Goal: Book appointment/travel/reservation

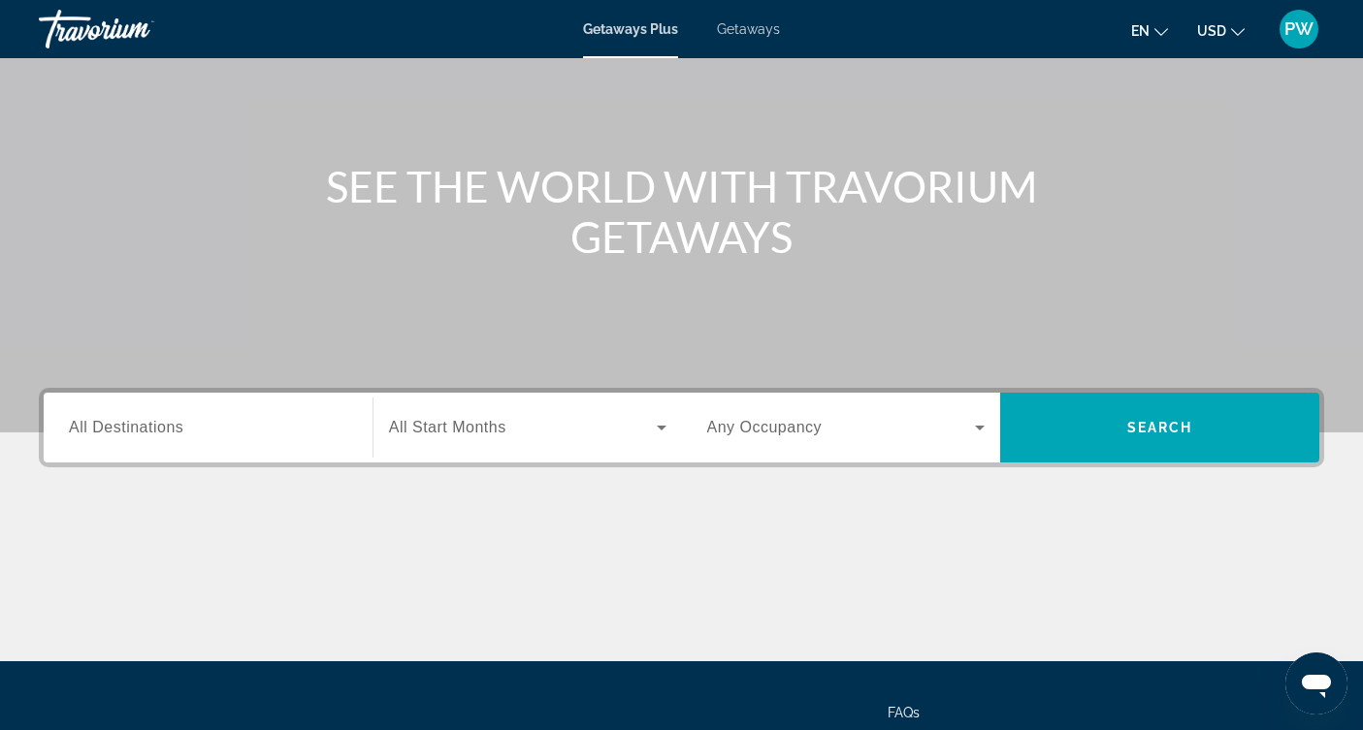
scroll to position [152, 0]
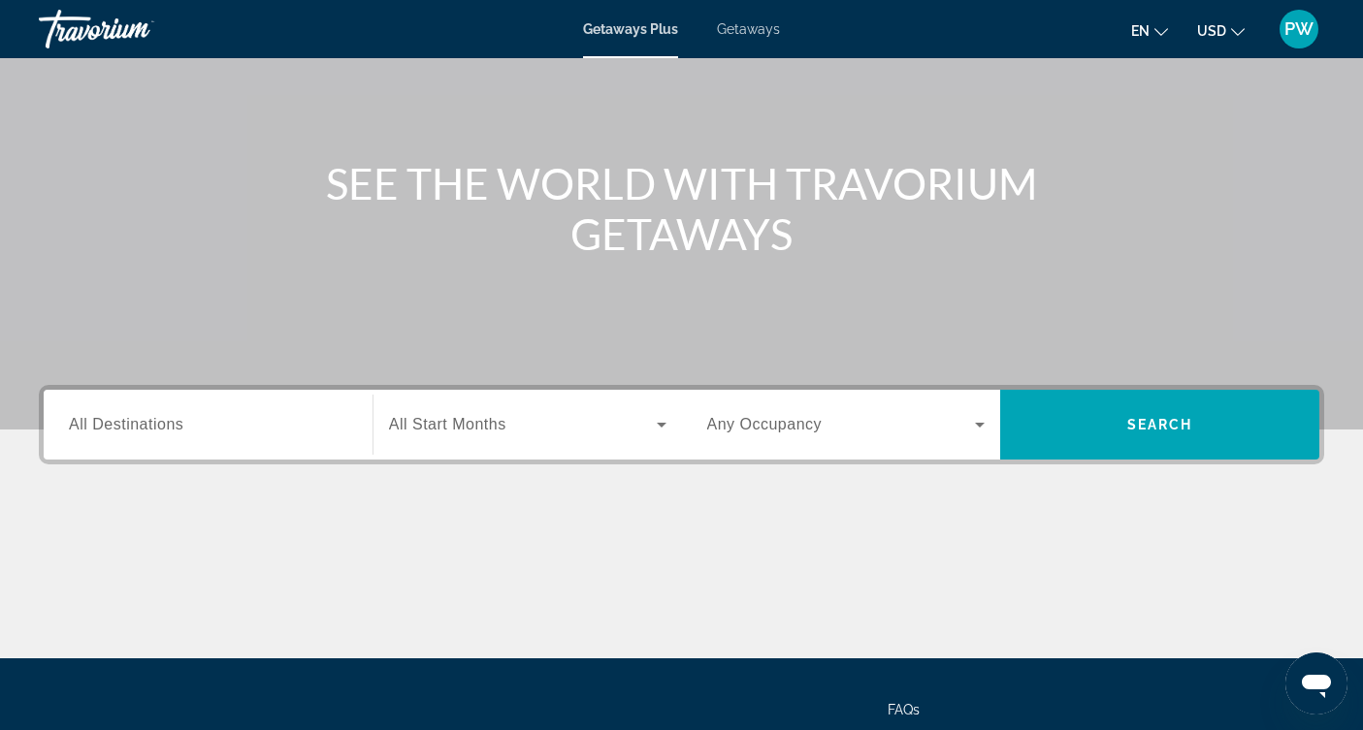
click at [139, 426] on span "All Destinations" at bounding box center [126, 424] width 114 height 16
click at [139, 426] on input "Destination All Destinations" at bounding box center [208, 425] width 278 height 23
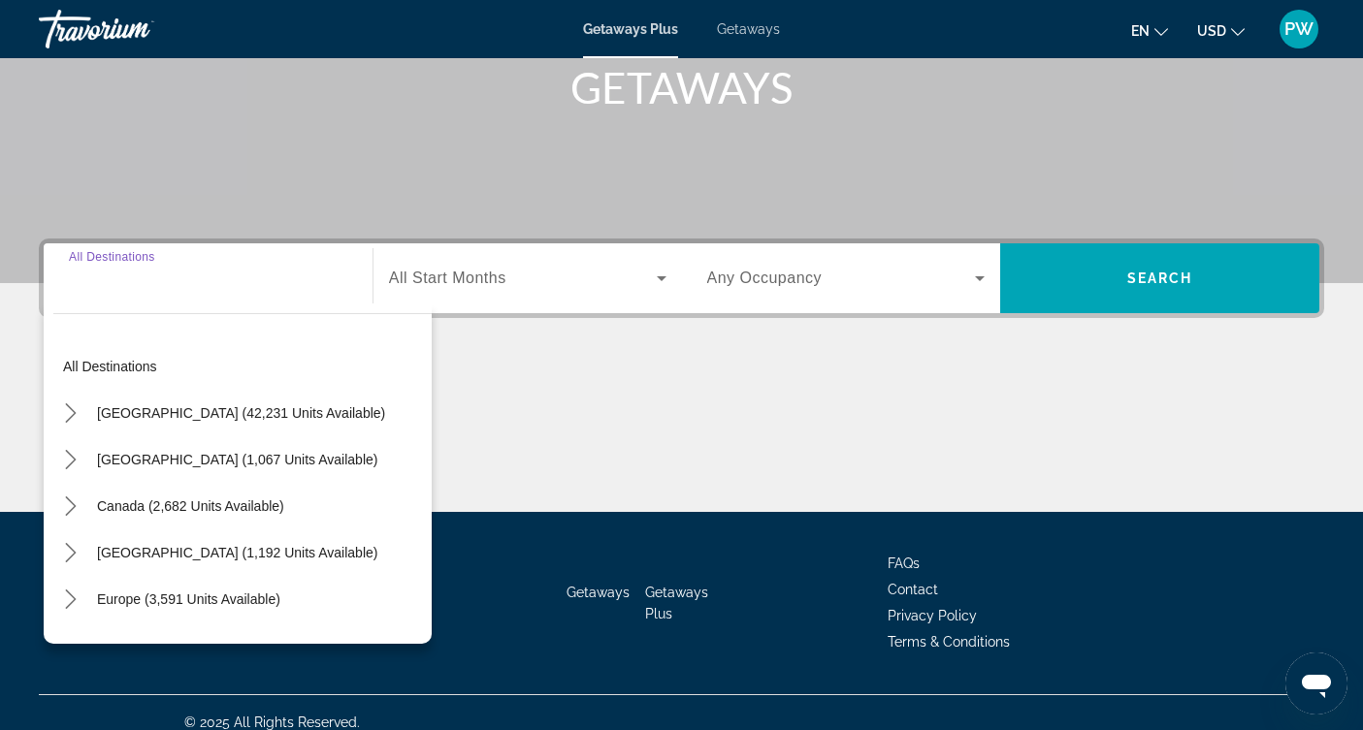
scroll to position [318, 0]
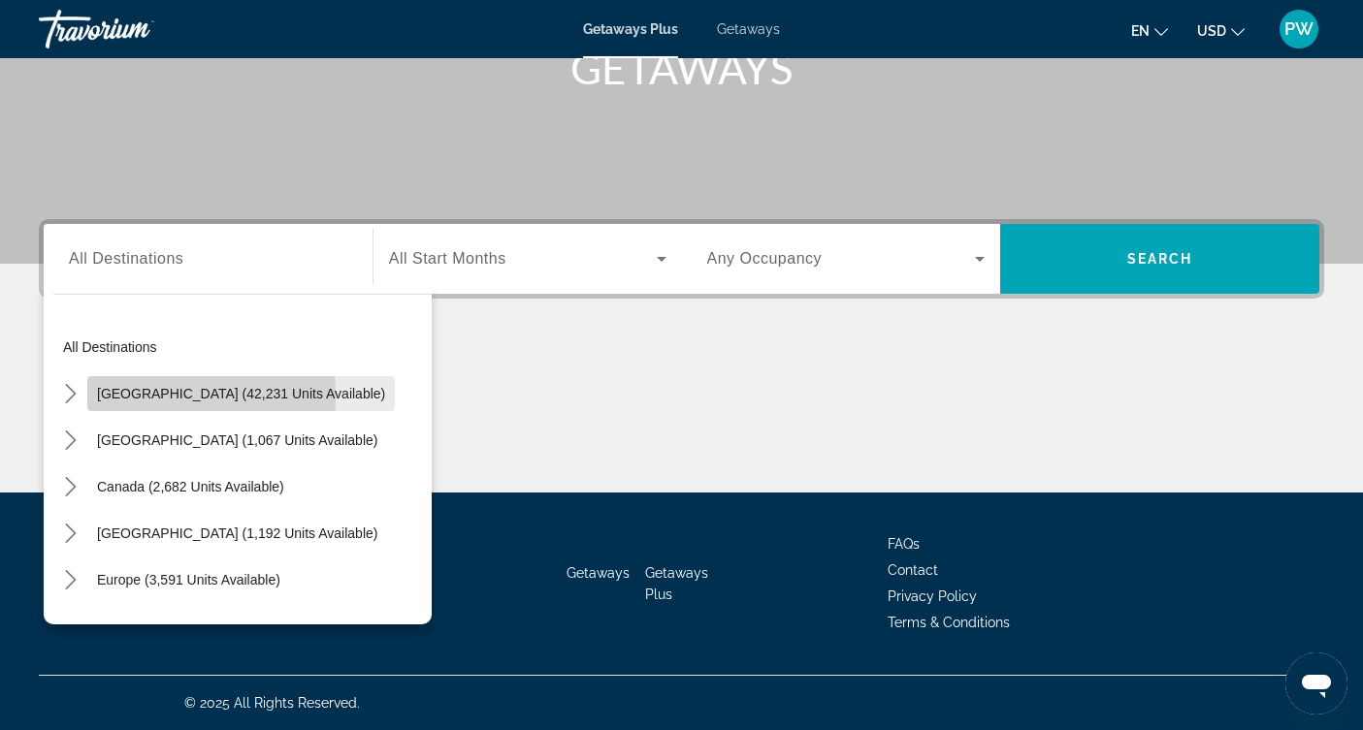
click at [124, 397] on span "[GEOGRAPHIC_DATA] (42,231 units available)" at bounding box center [241, 394] width 288 height 16
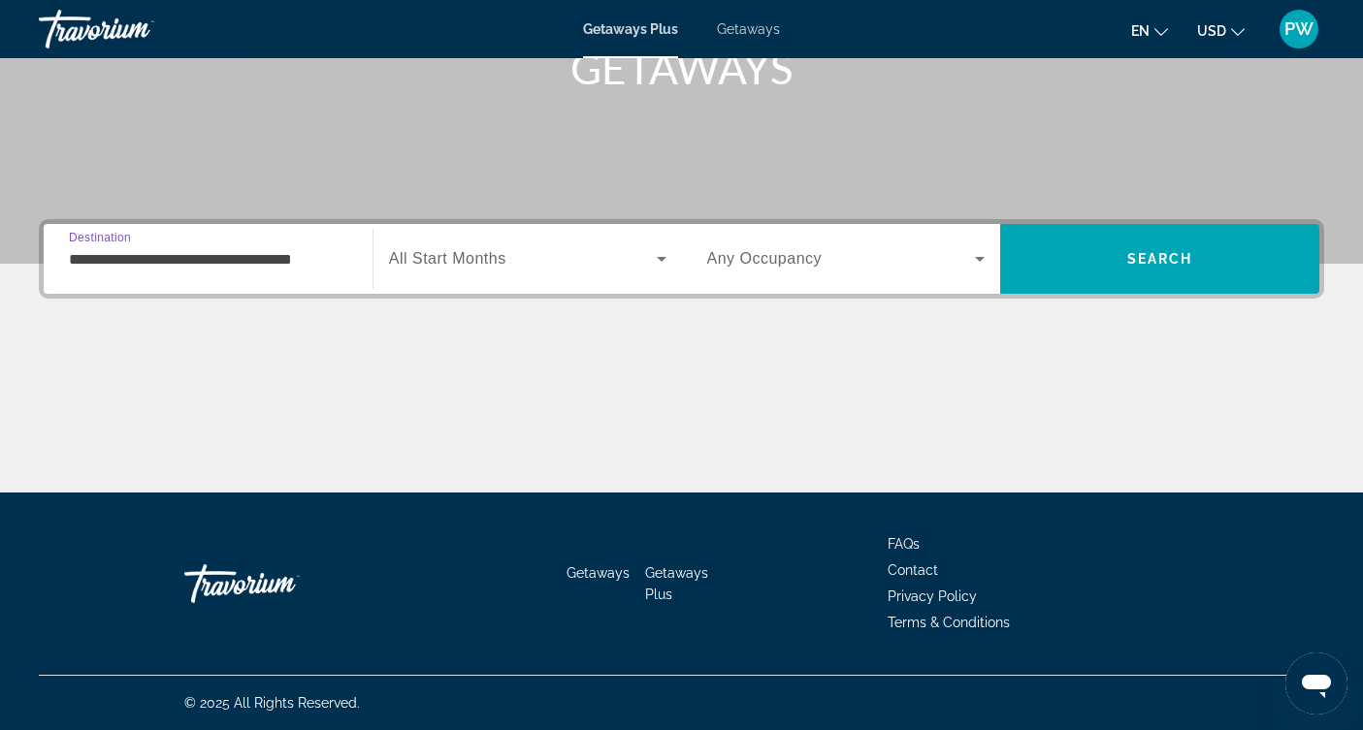
click at [168, 260] on input "**********" at bounding box center [208, 259] width 278 height 23
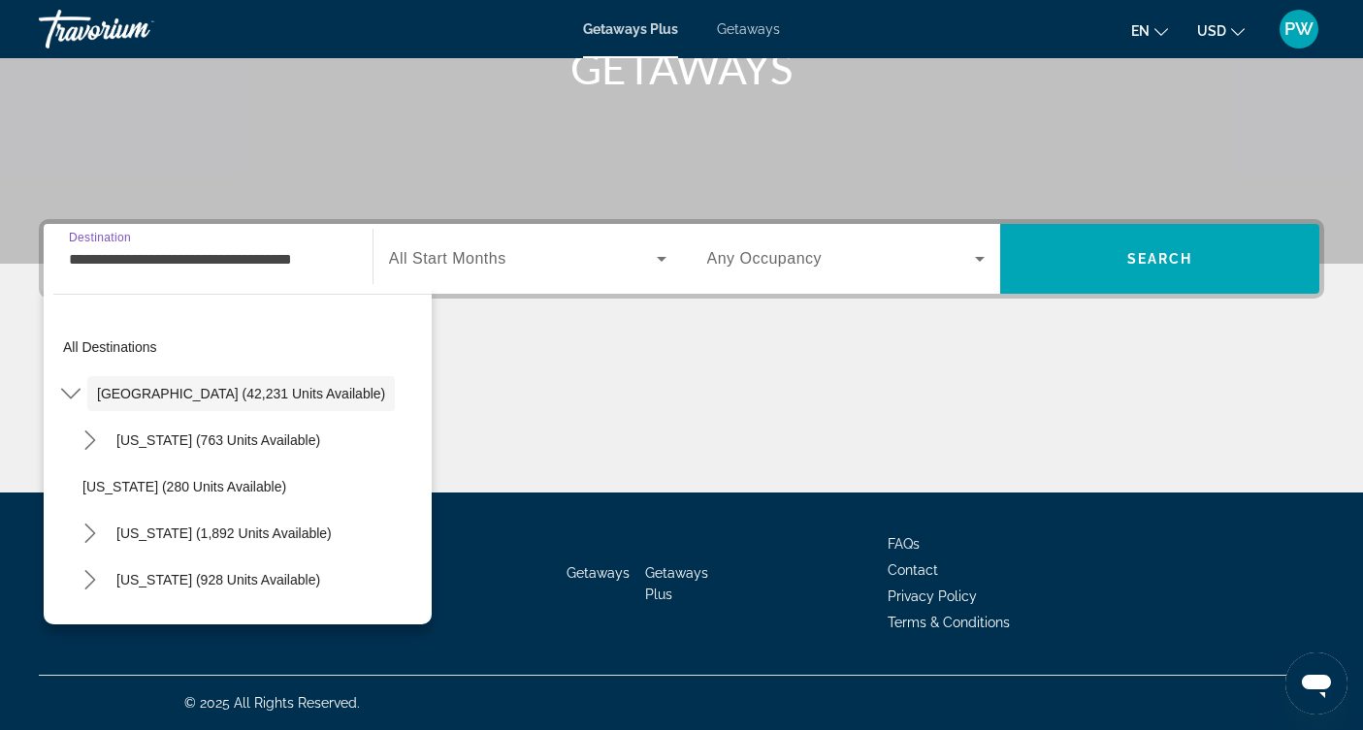
drag, startPoint x: 70, startPoint y: 257, endPoint x: 357, endPoint y: 259, distance: 287.1
click at [357, 259] on div "**********" at bounding box center [207, 259] width 309 height 55
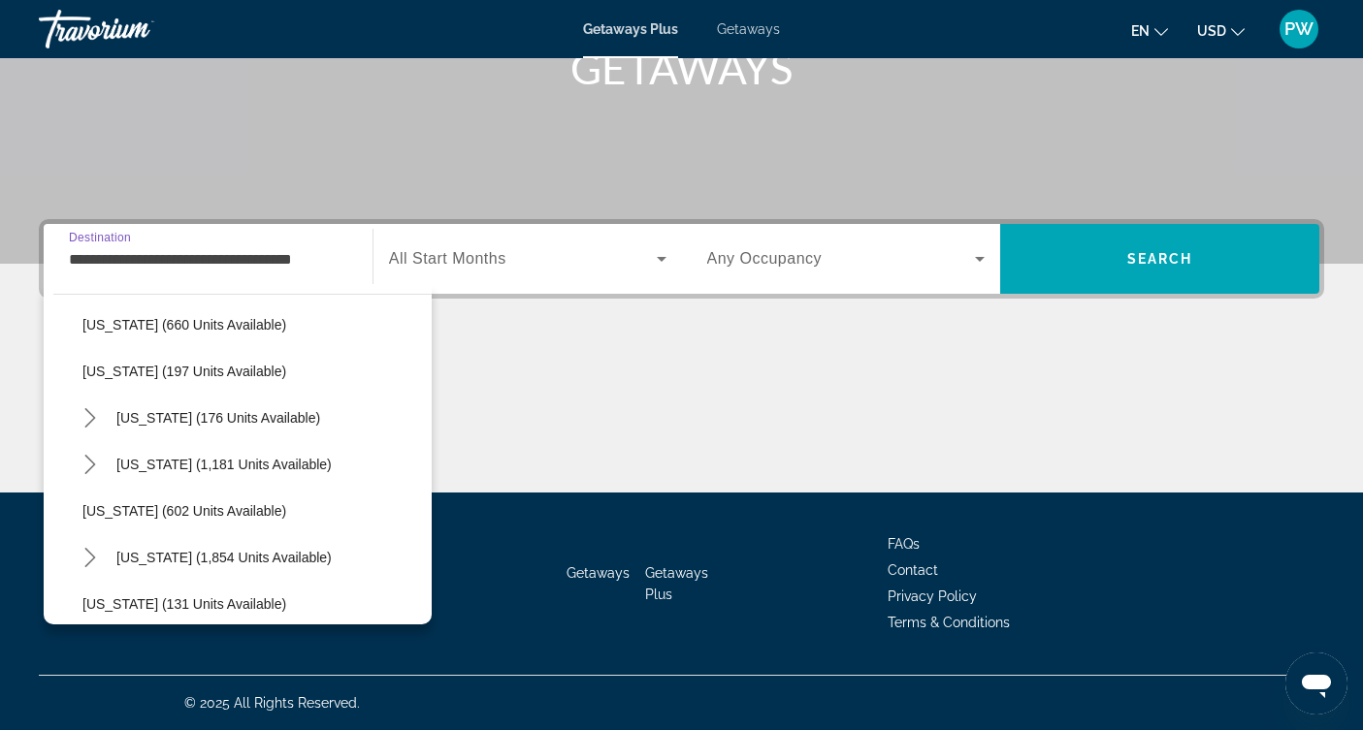
scroll to position [1425, 0]
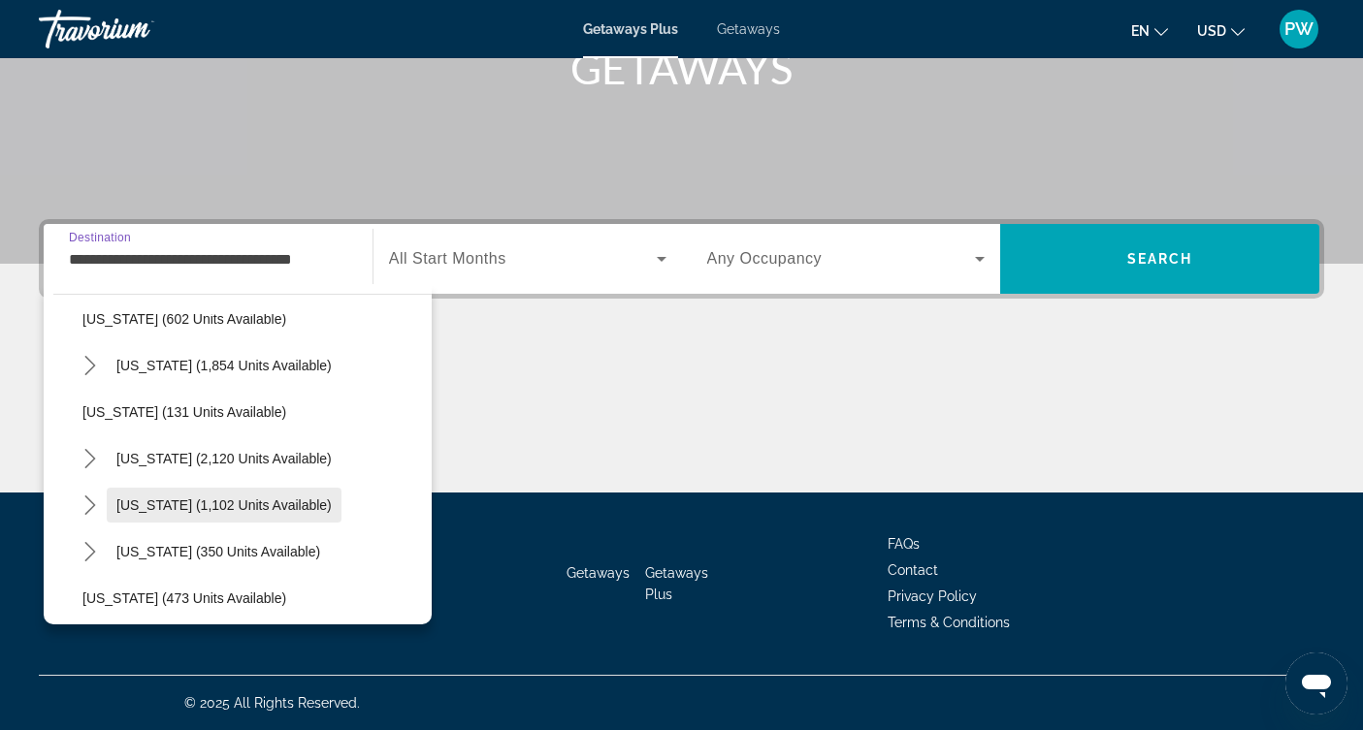
click at [212, 499] on span "[US_STATE] (1,102 units available)" at bounding box center [223, 506] width 215 height 16
type input "**********"
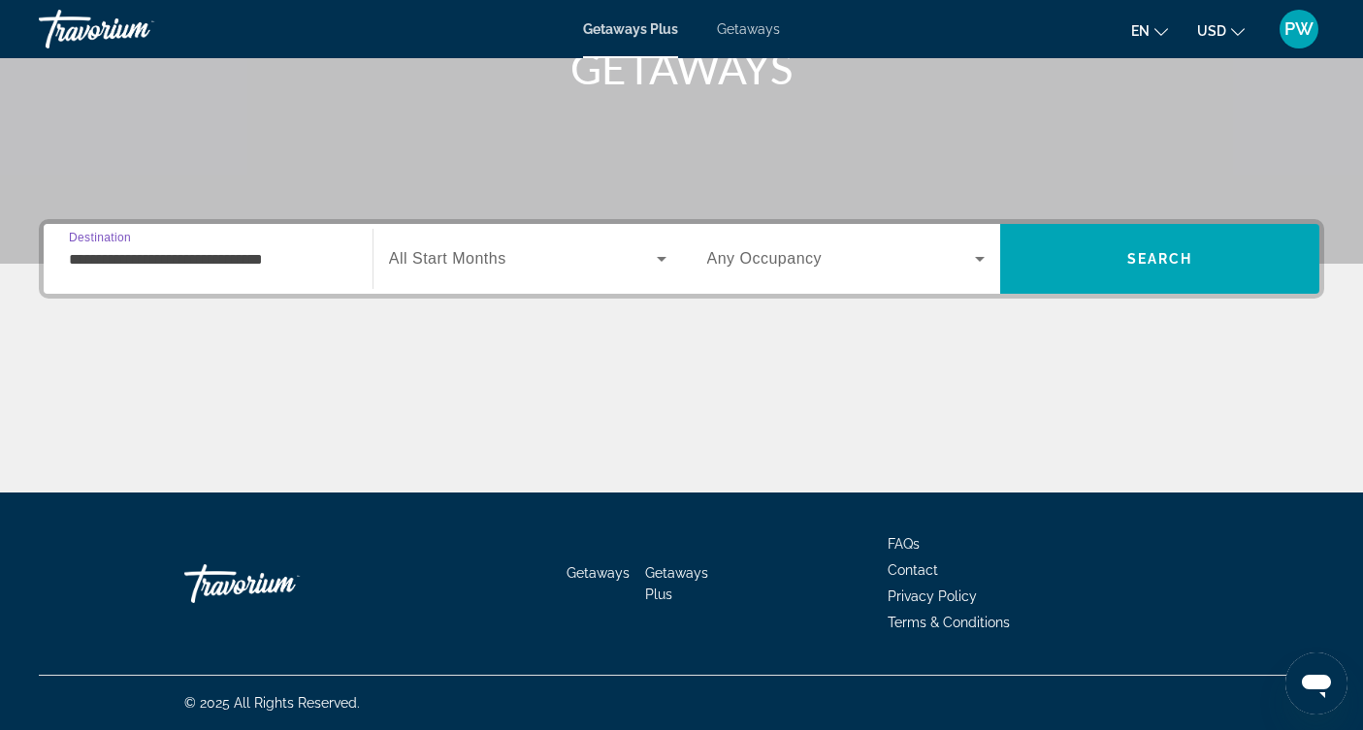
click at [485, 268] on span "Search widget" at bounding box center [523, 258] width 268 height 23
click at [485, 268] on body "**********" at bounding box center [681, 47] width 1363 height 730
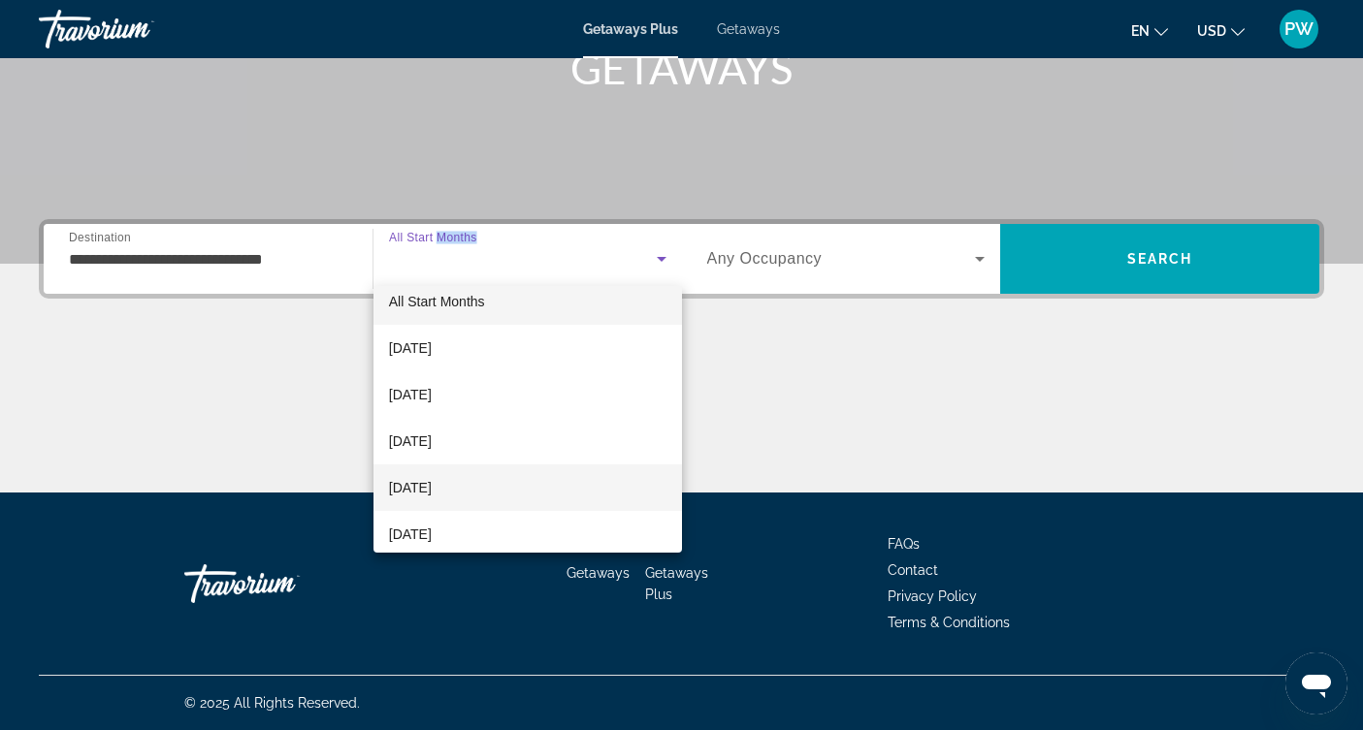
scroll to position [34, 0]
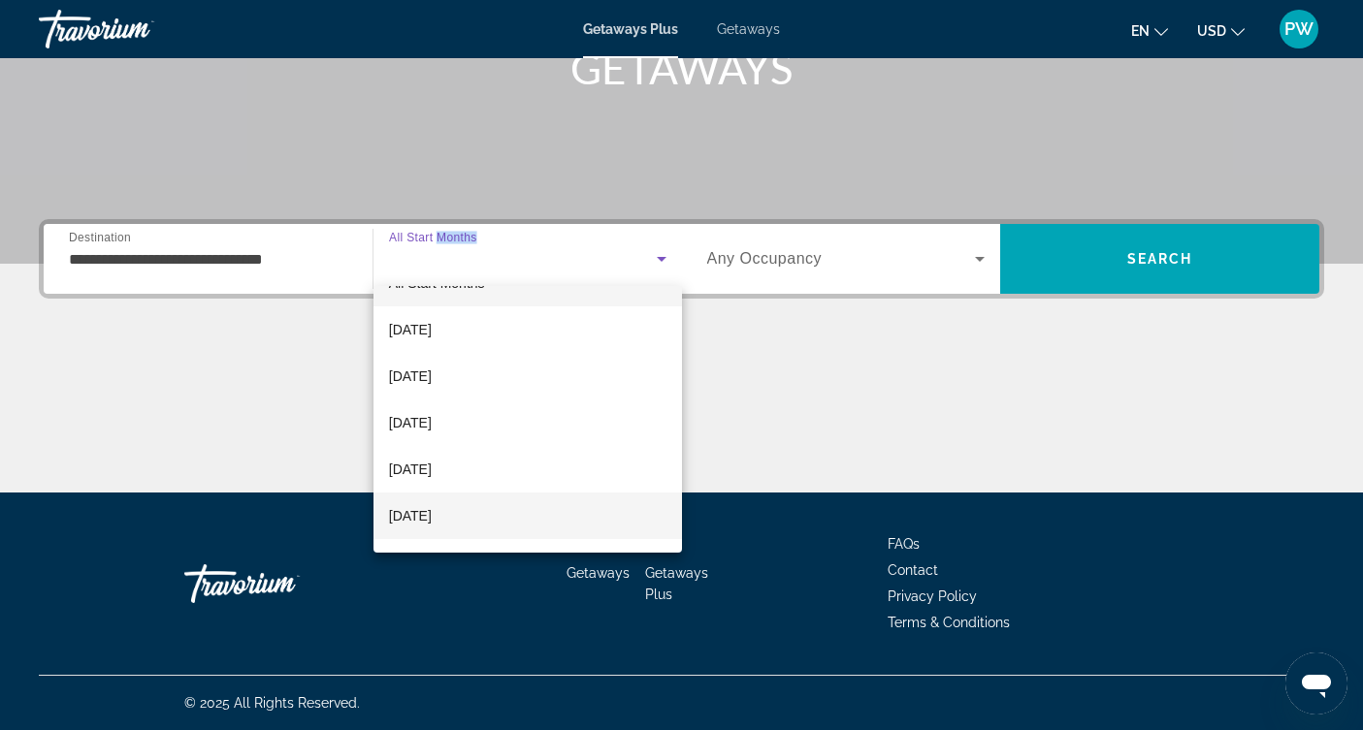
click at [432, 505] on span "[DATE]" at bounding box center [410, 515] width 43 height 23
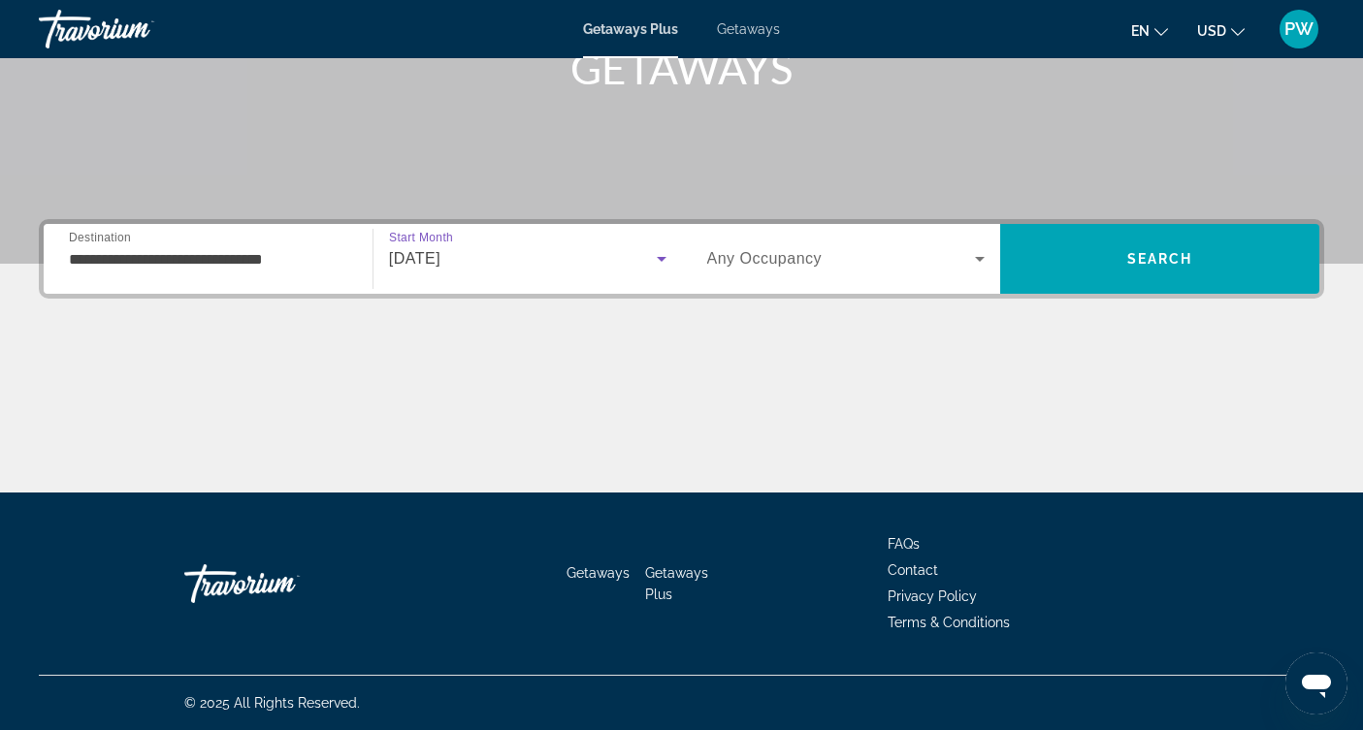
click at [812, 267] on span "Any Occupancy" at bounding box center [764, 258] width 115 height 16
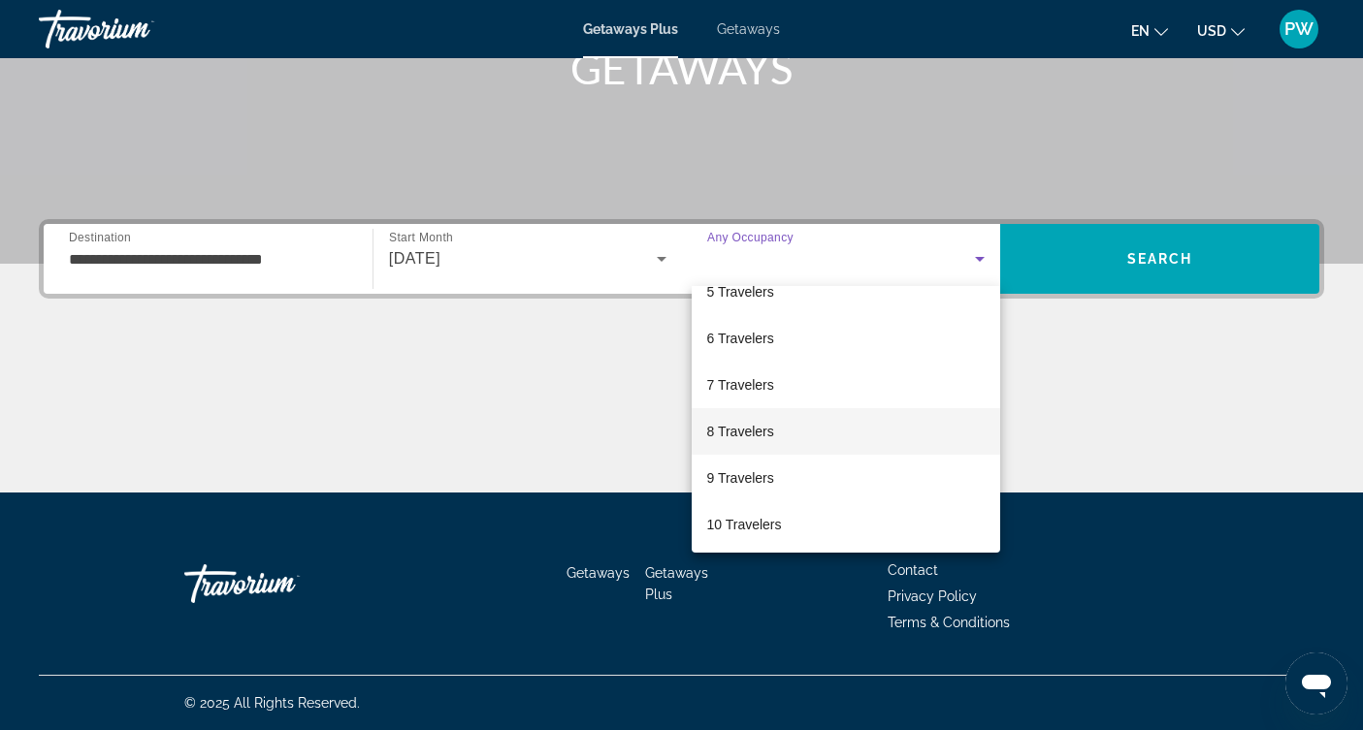
scroll to position [214, 0]
click at [761, 519] on span "10 Travelers" at bounding box center [744, 521] width 75 height 23
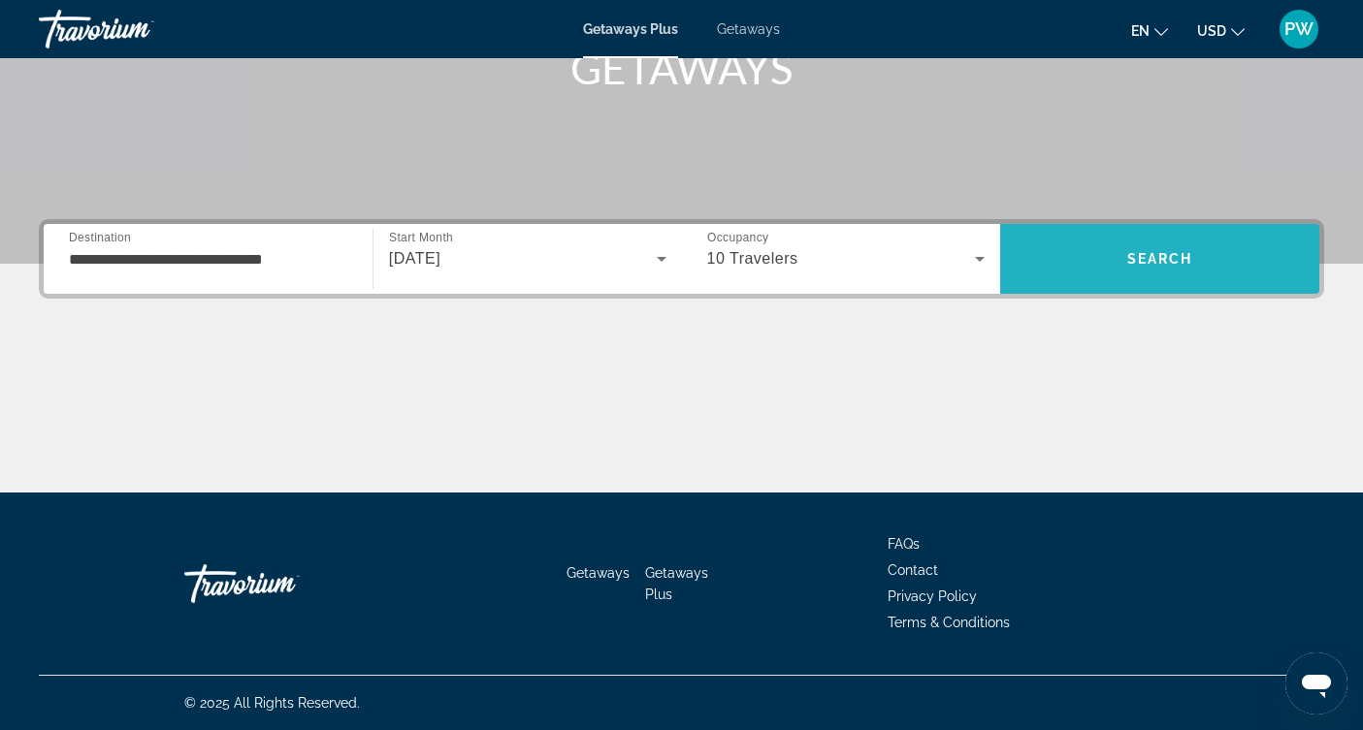
click at [1146, 272] on span "Search" at bounding box center [1159, 259] width 319 height 47
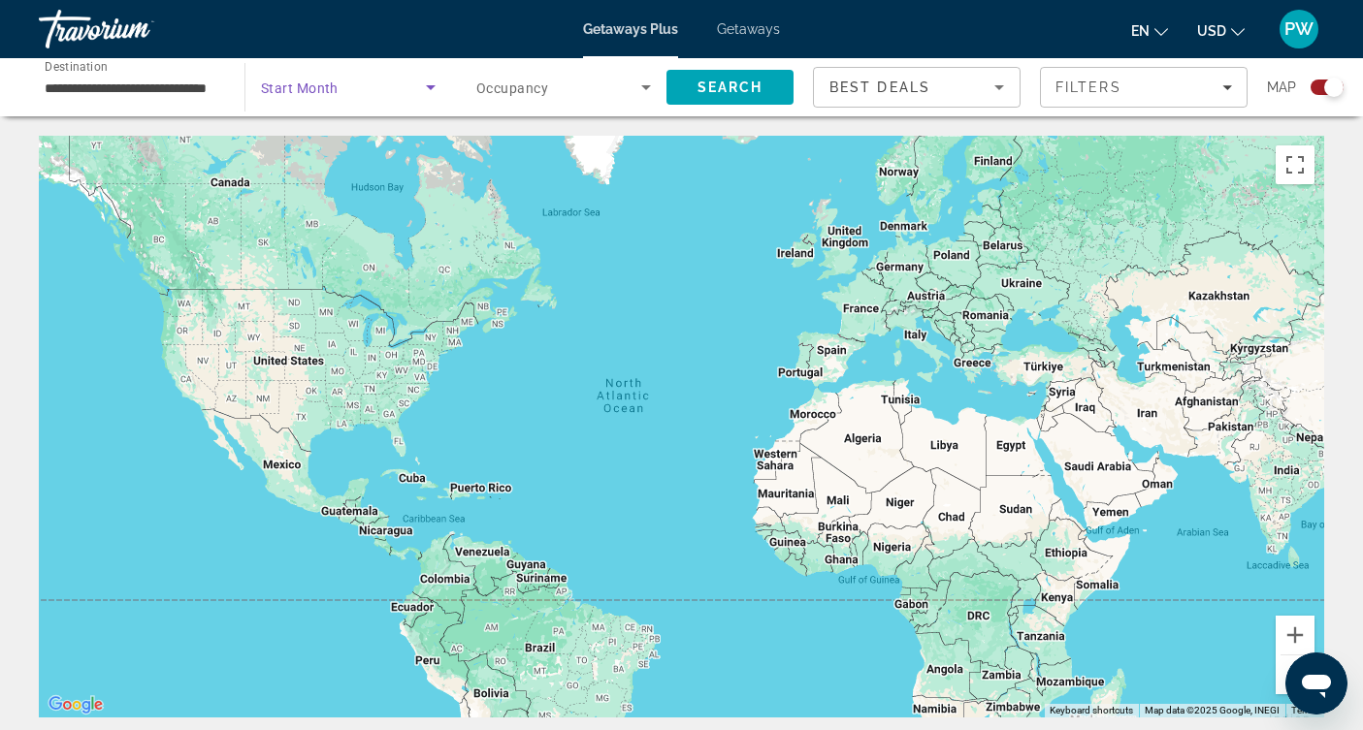
click at [428, 87] on icon "Search widget" at bounding box center [431, 87] width 10 height 5
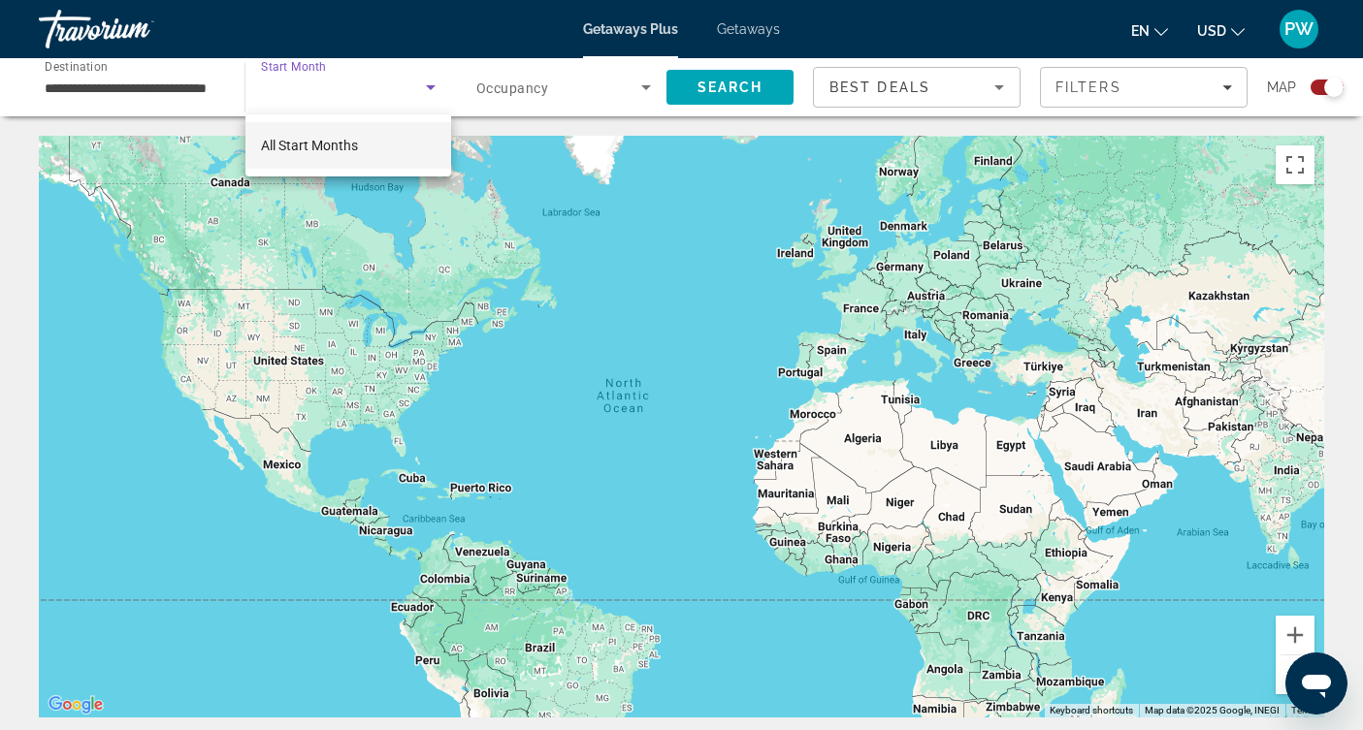
click at [343, 92] on div at bounding box center [681, 365] width 1363 height 730
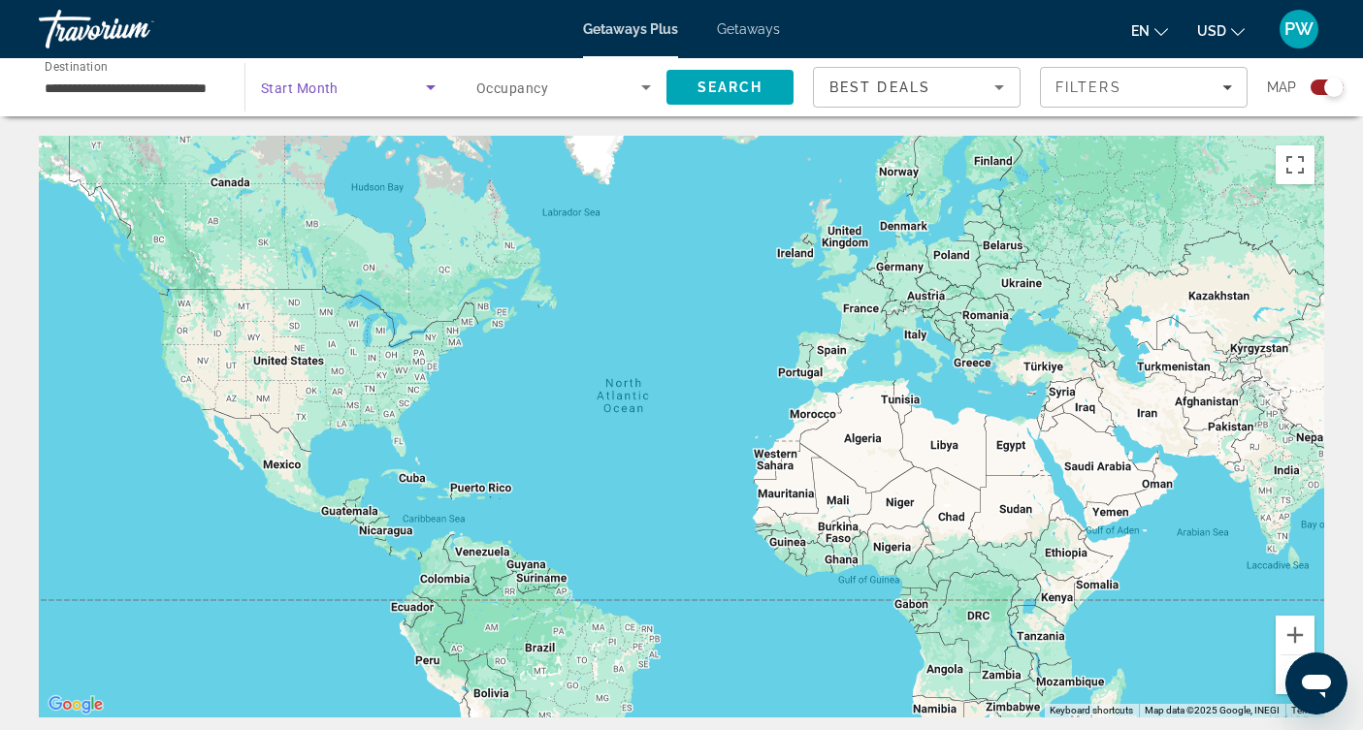
click at [343, 92] on span "Search widget" at bounding box center [343, 87] width 165 height 23
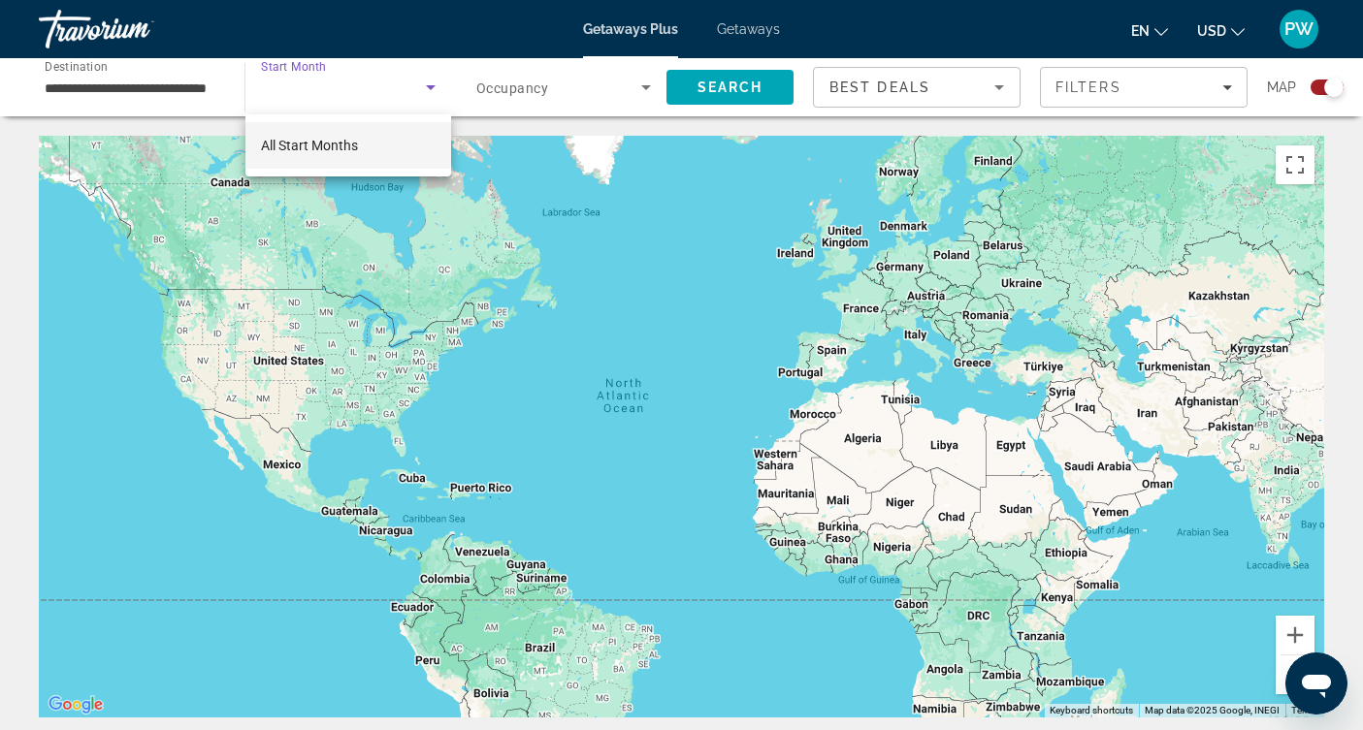
click at [346, 150] on span "All Start Months" at bounding box center [309, 146] width 97 height 16
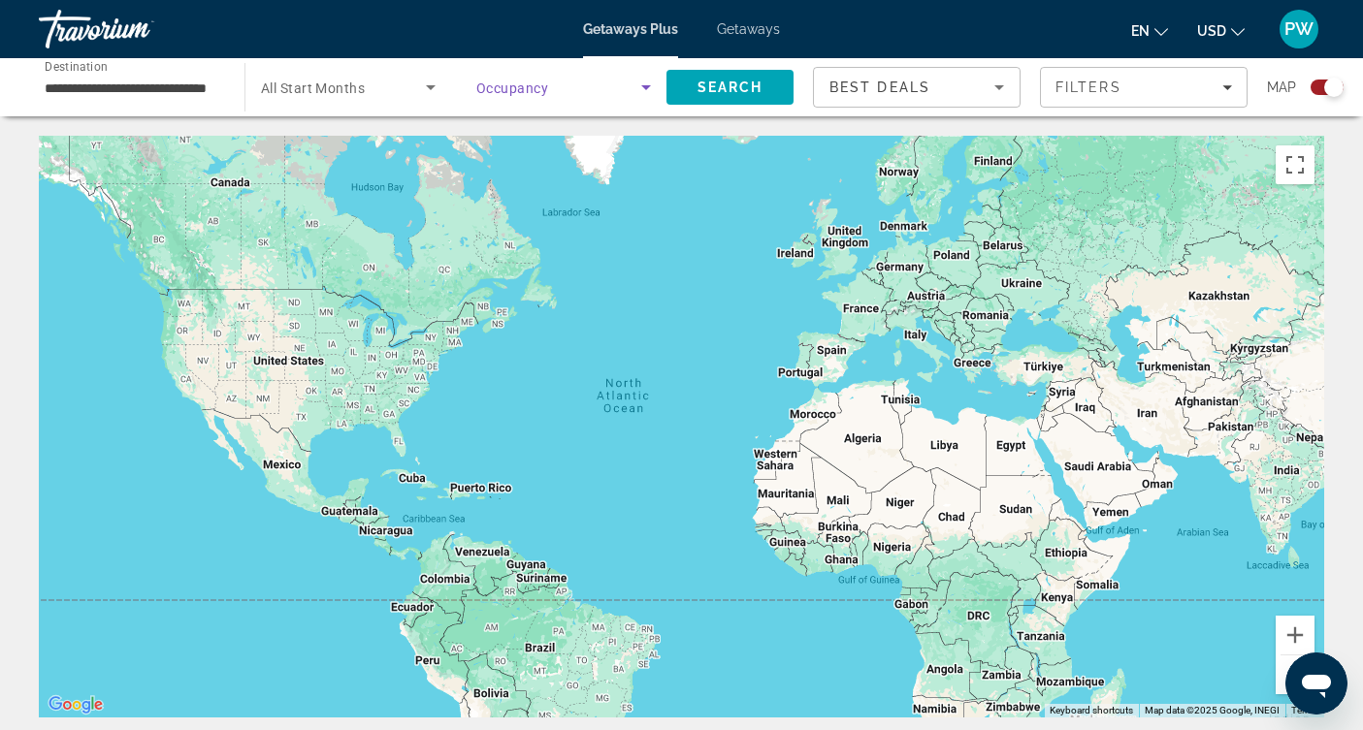
click at [513, 98] on span "Search widget" at bounding box center [558, 87] width 165 height 23
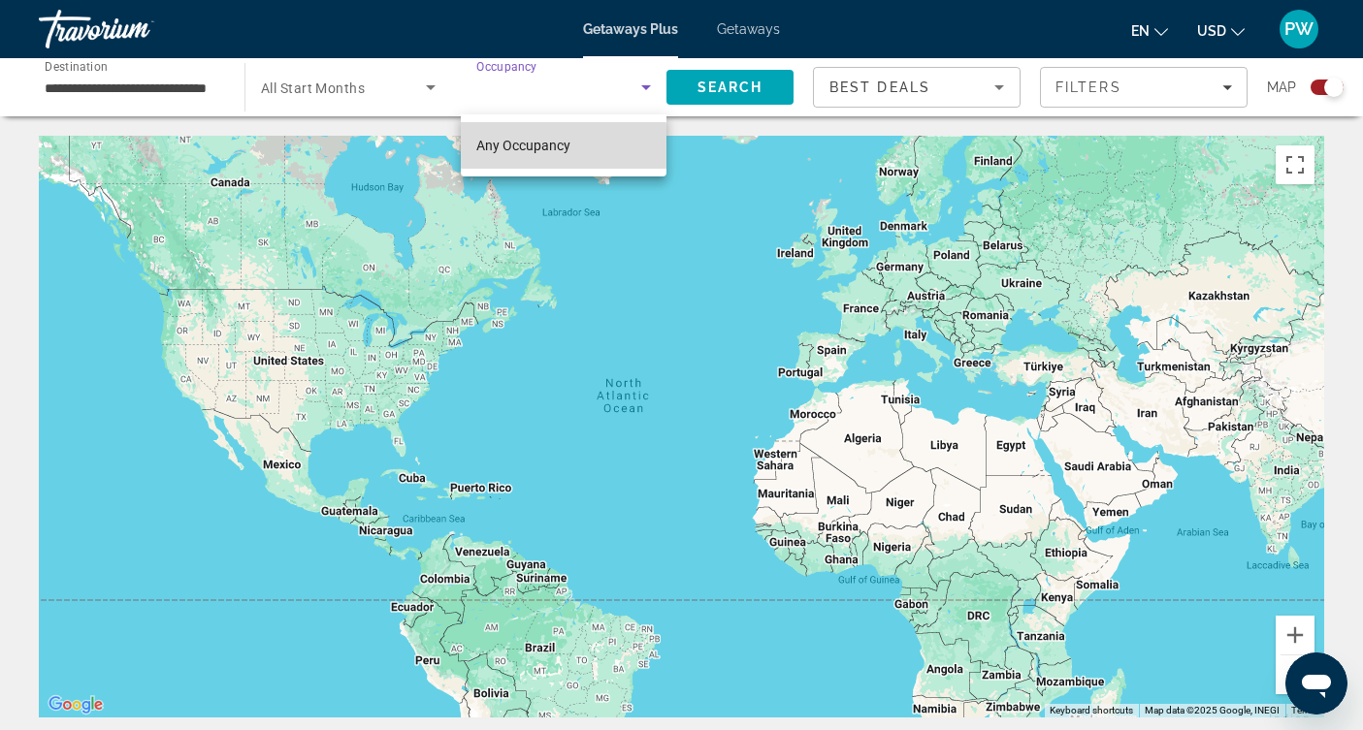
click at [506, 155] on span "Any Occupancy" at bounding box center [523, 145] width 94 height 23
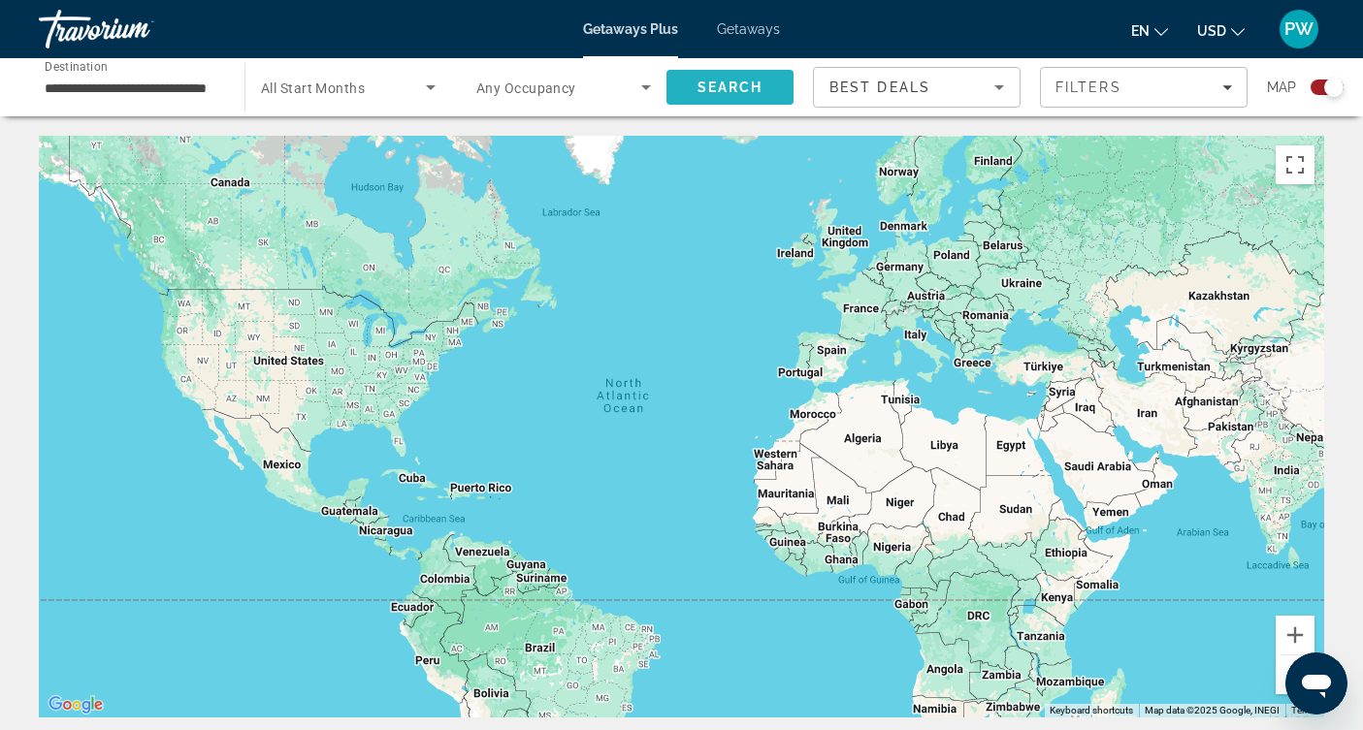
click at [743, 102] on span "Search" at bounding box center [729, 87] width 127 height 47
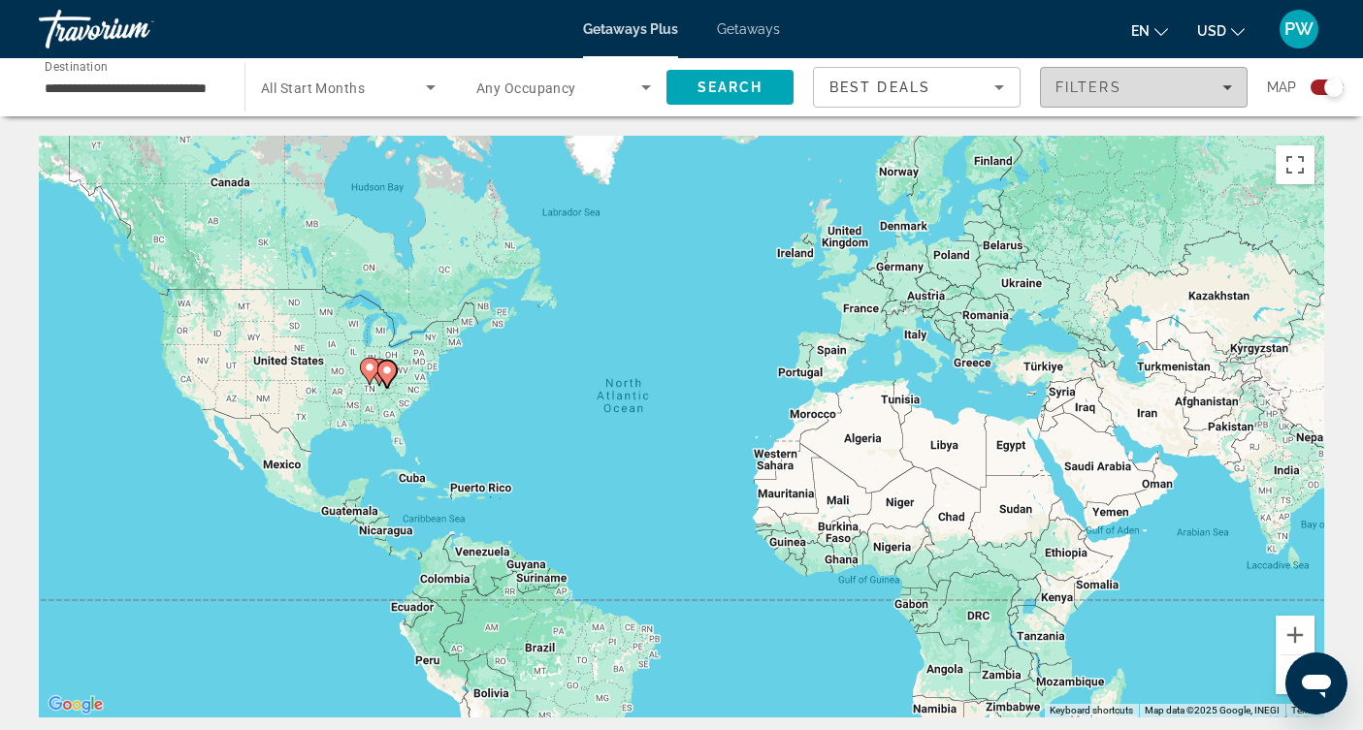
click at [1126, 96] on span "Filters" at bounding box center [1144, 87] width 206 height 47
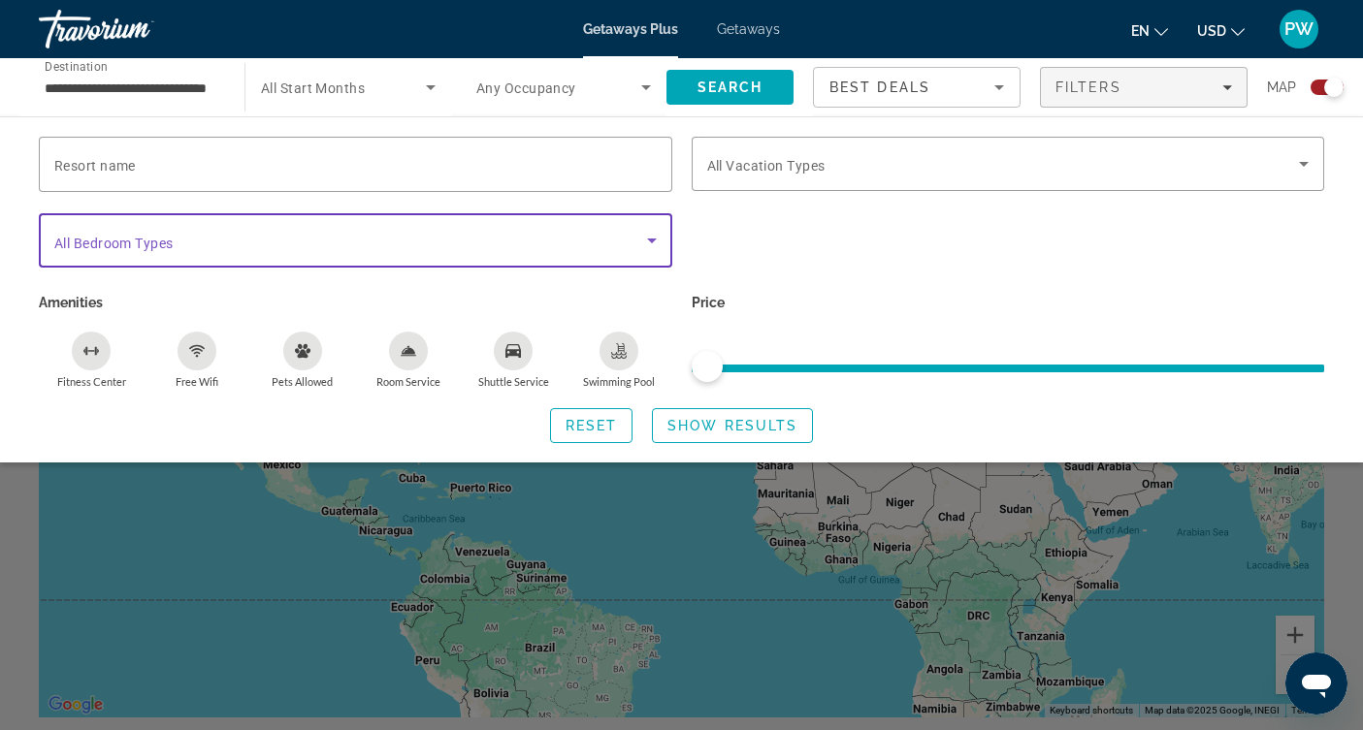
click at [270, 245] on span "Search widget" at bounding box center [350, 240] width 593 height 23
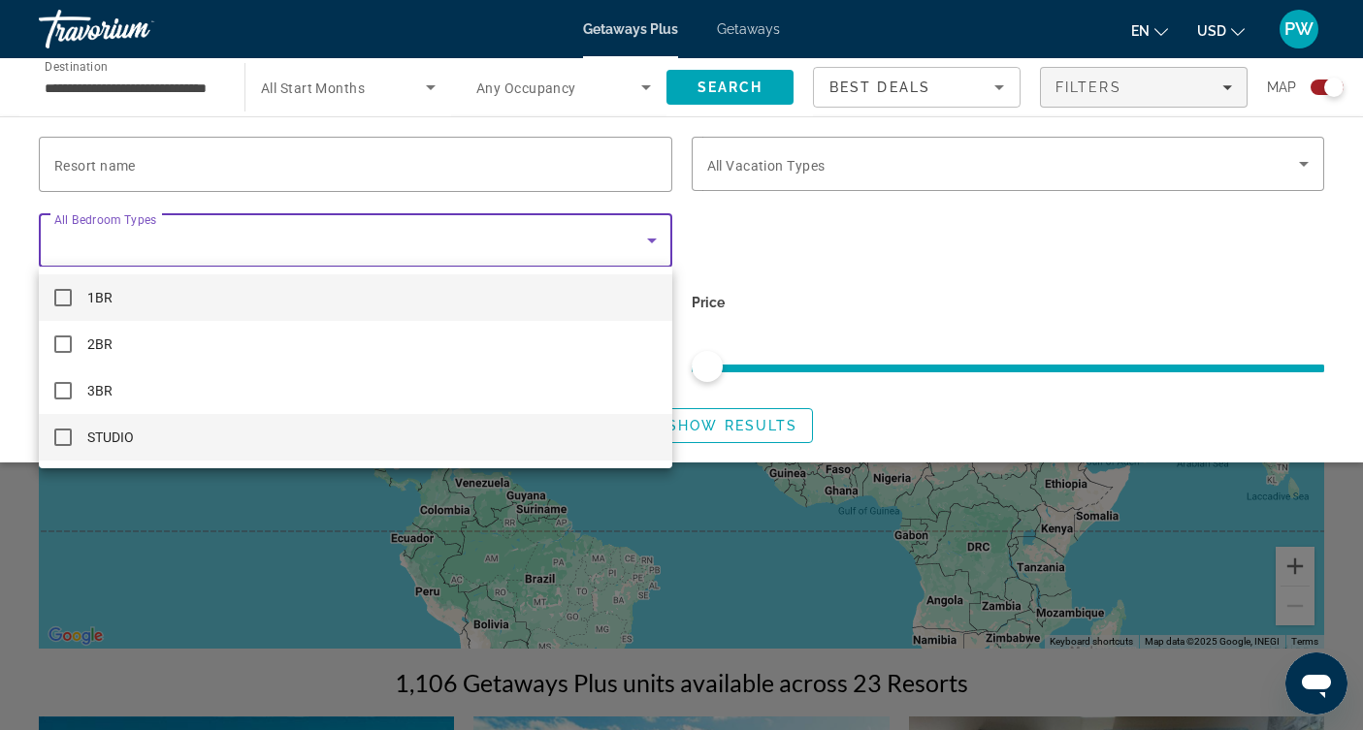
scroll to position [142, 0]
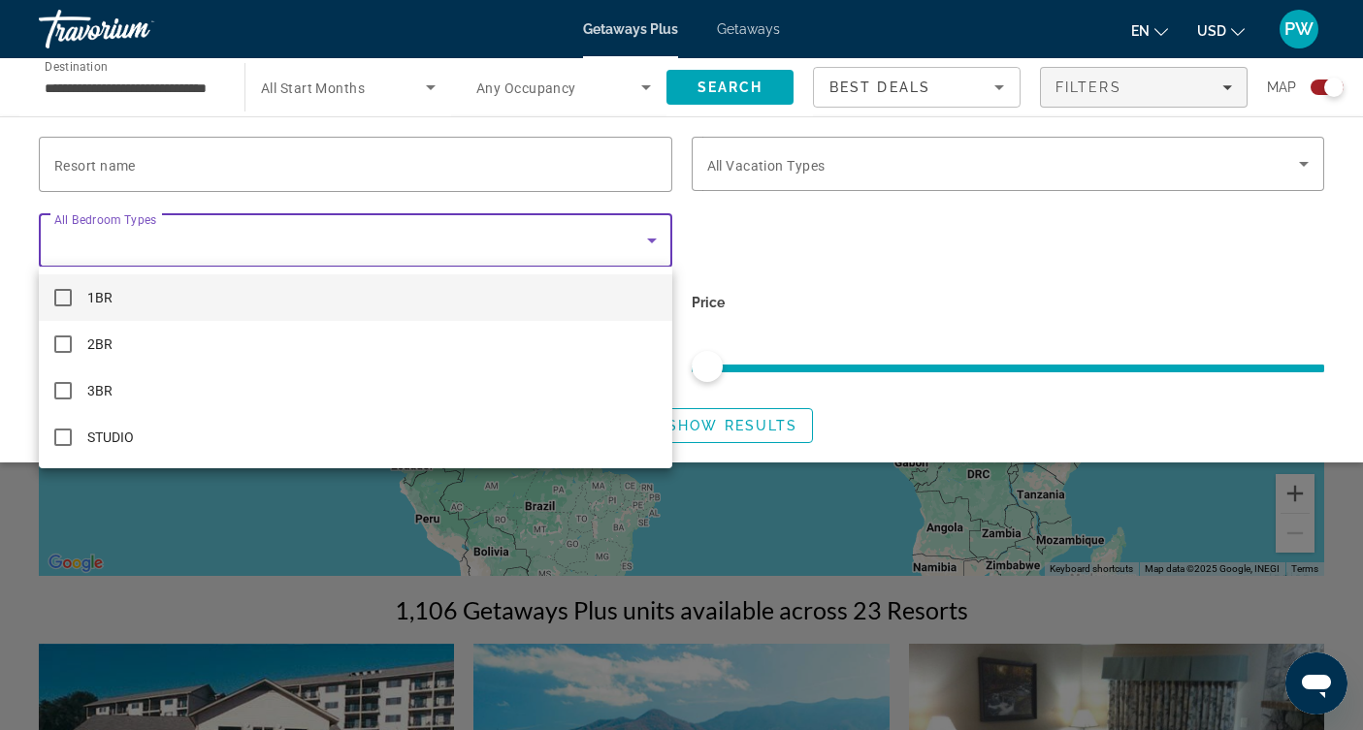
click at [977, 273] on div at bounding box center [681, 365] width 1363 height 730
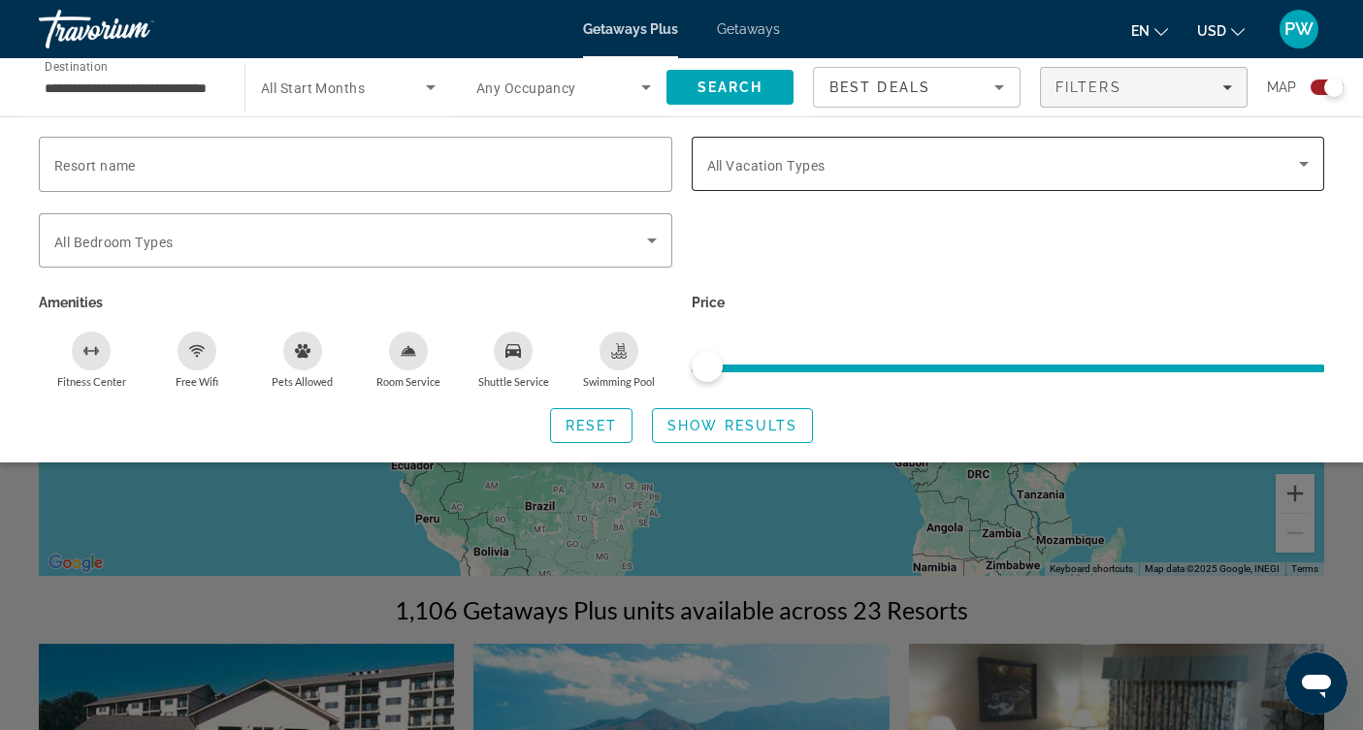
click at [1307, 159] on icon "Search widget" at bounding box center [1303, 163] width 23 height 23
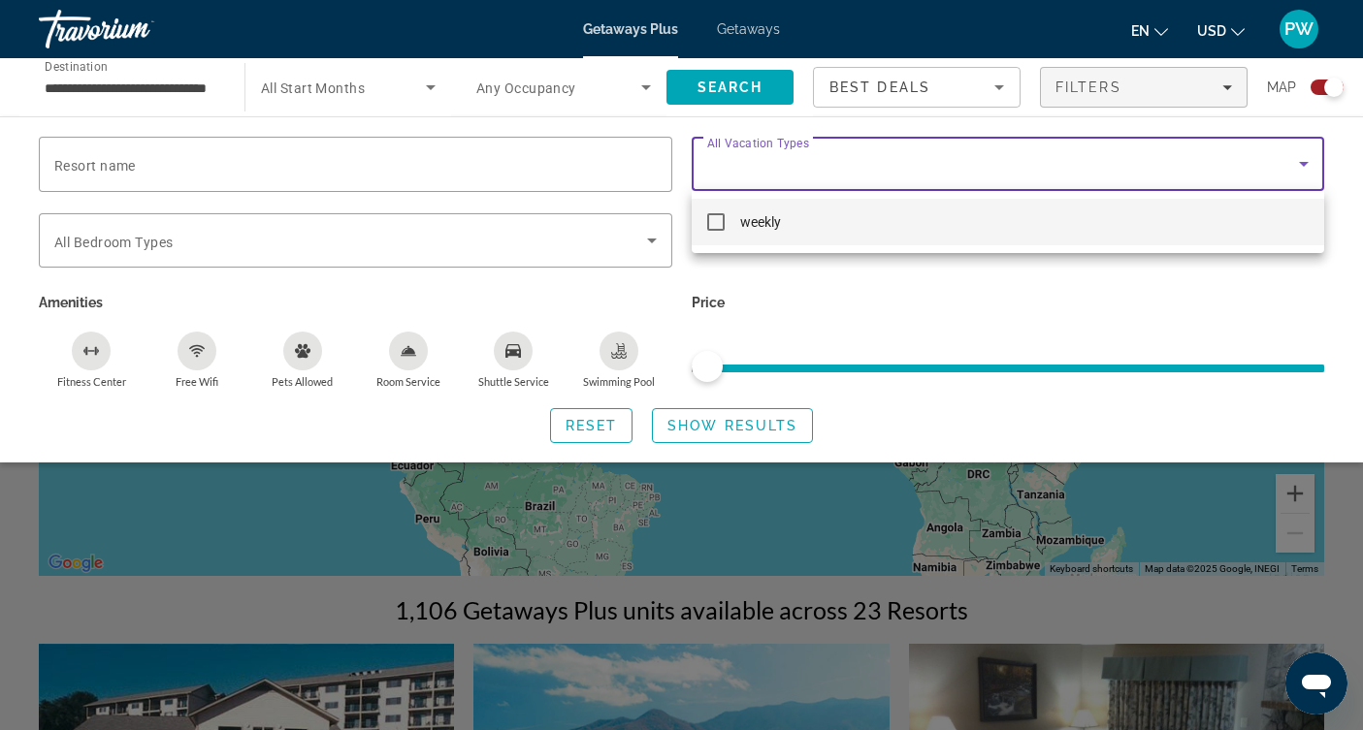
click at [858, 335] on div at bounding box center [681, 365] width 1363 height 730
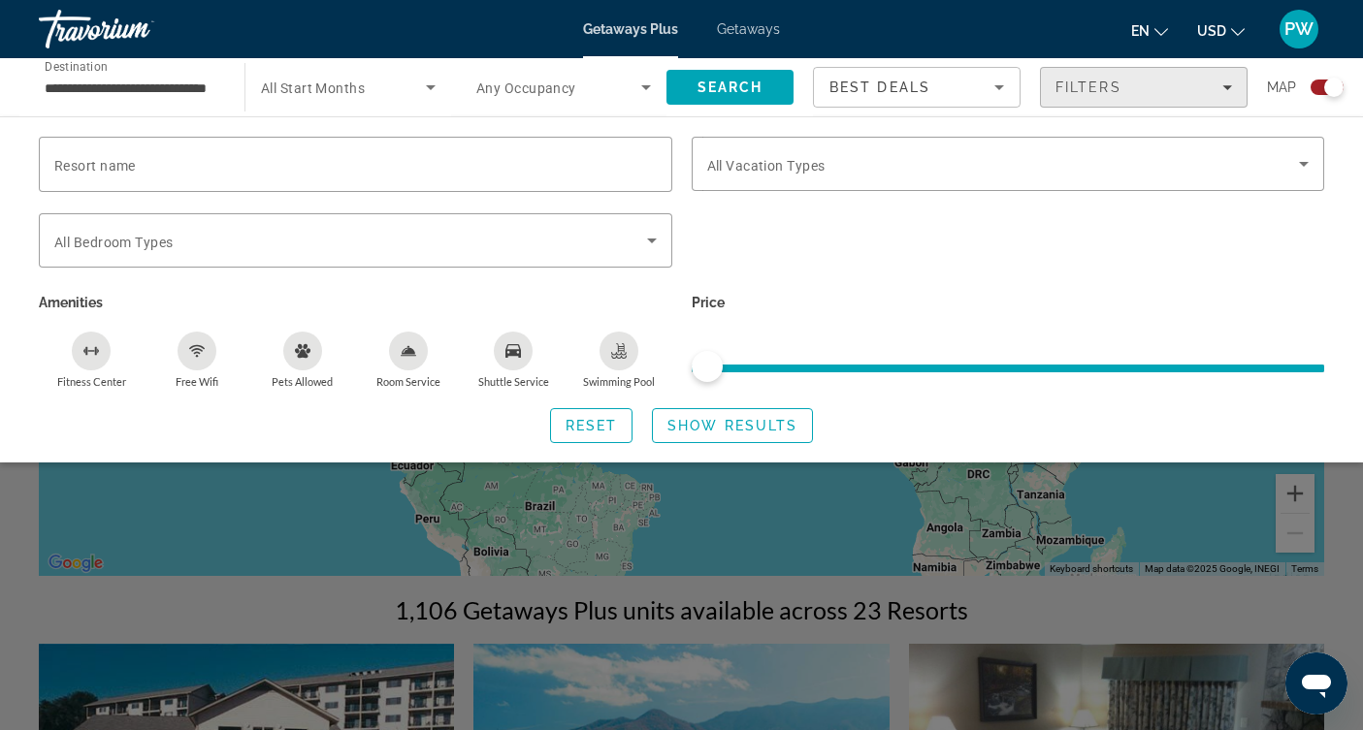
click at [1096, 78] on span "Filters" at bounding box center [1144, 87] width 206 height 47
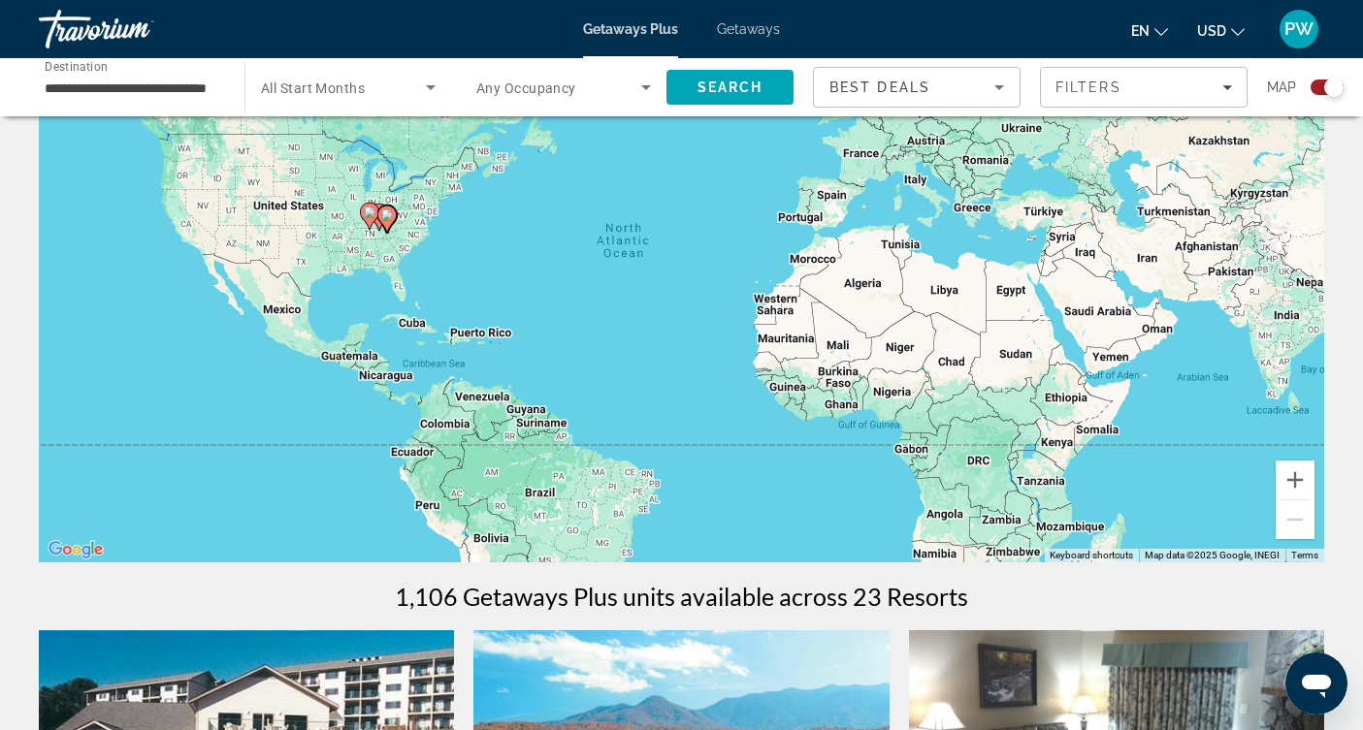
scroll to position [0, 0]
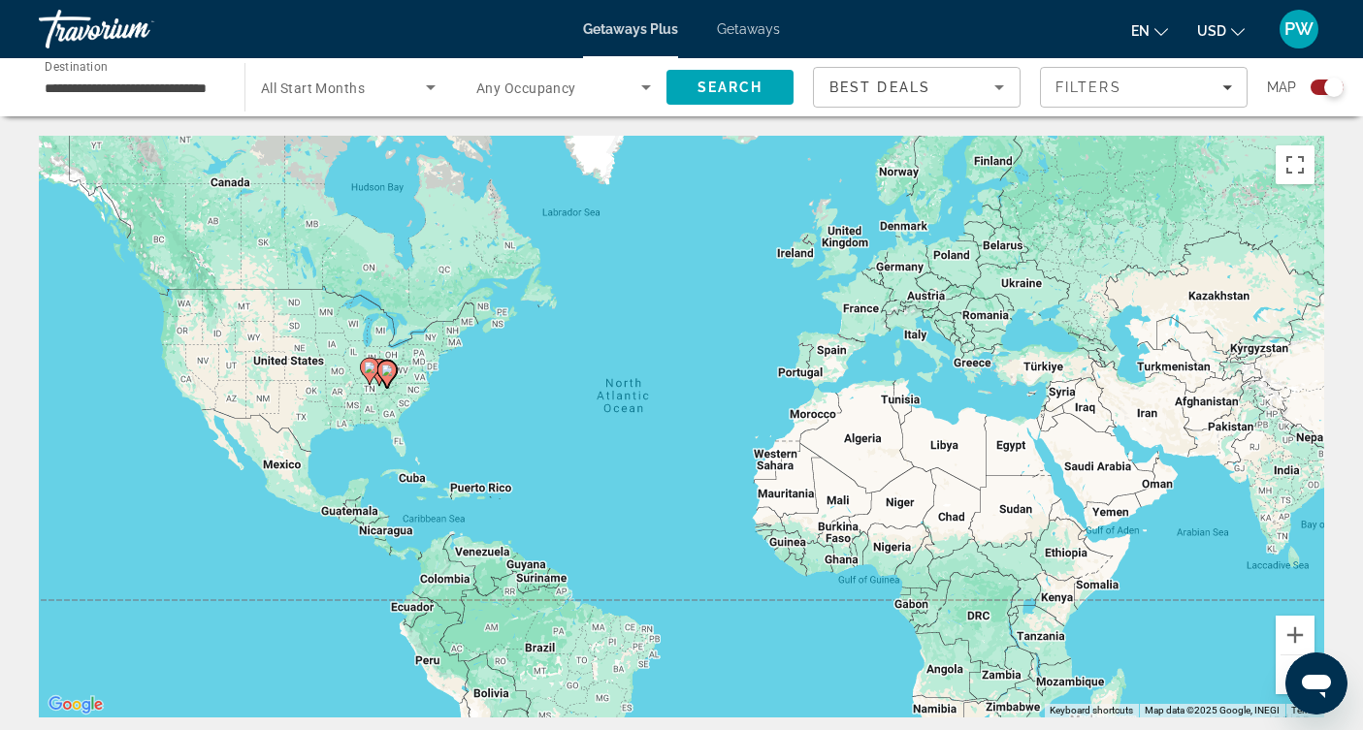
click at [82, 34] on div "Travorium" at bounding box center [136, 29] width 194 height 50
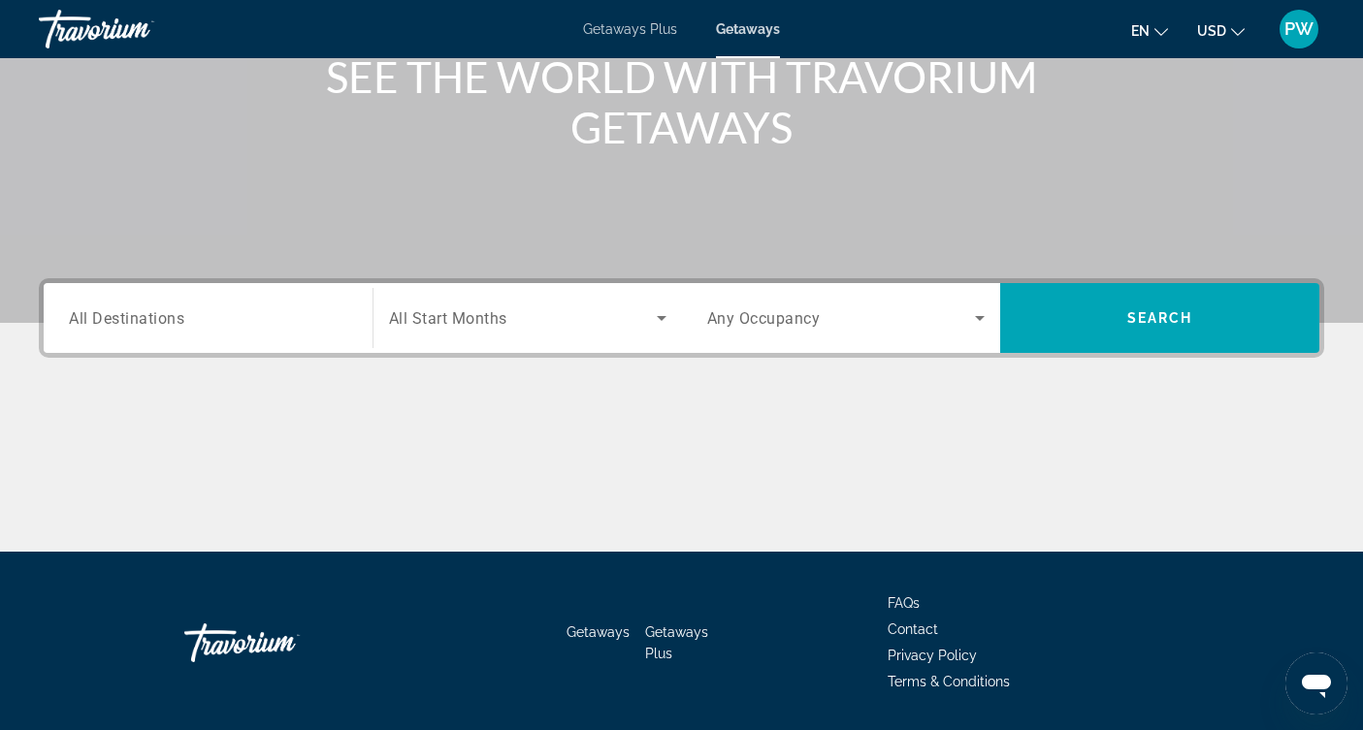
scroll to position [318, 0]
